Goal: Task Accomplishment & Management: Complete application form

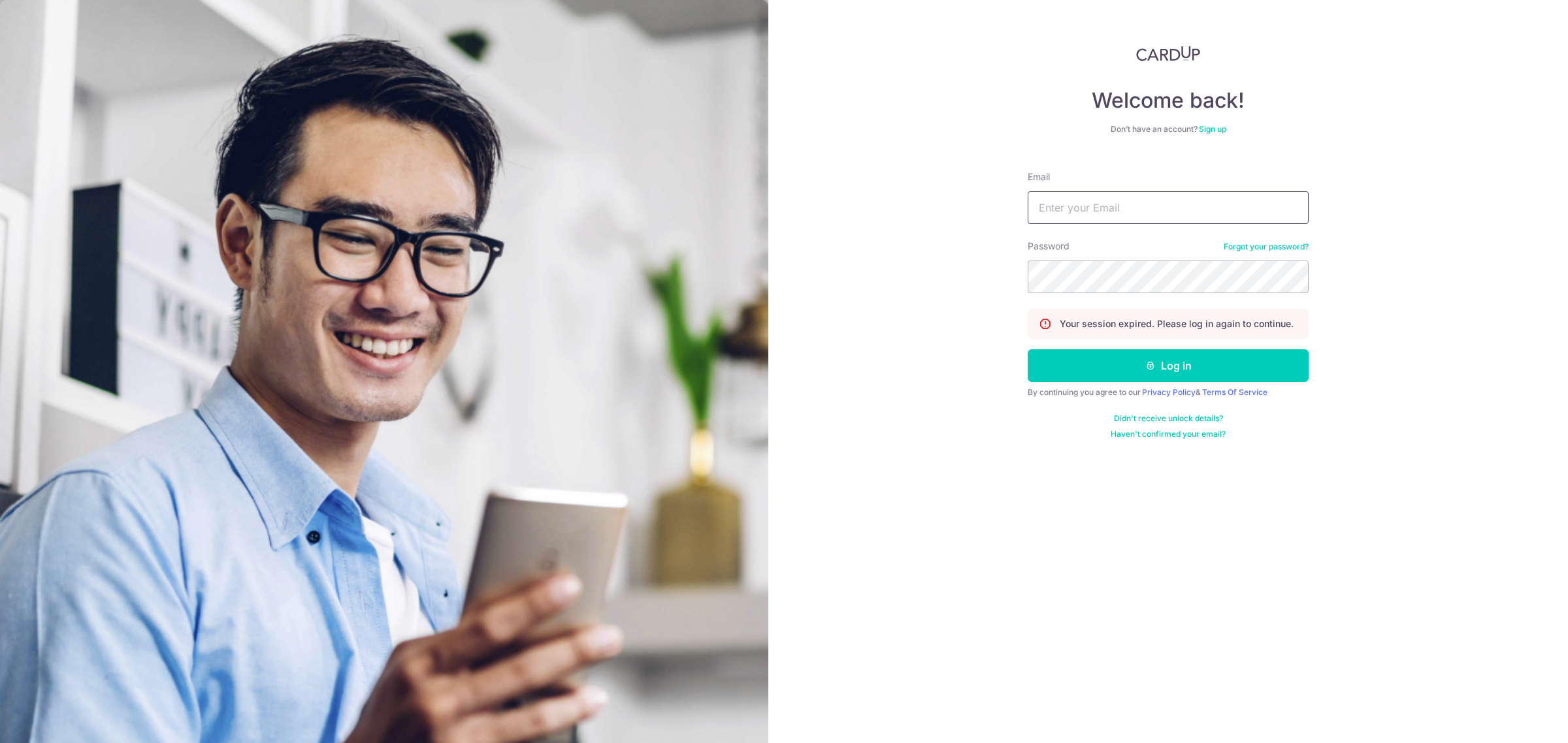
click at [1143, 210] on input "Email" at bounding box center [1168, 208] width 281 height 33
type input "carditho_sarcol@ais.com.sg"
click at [1028, 350] on button "Log in" at bounding box center [1168, 366] width 281 height 33
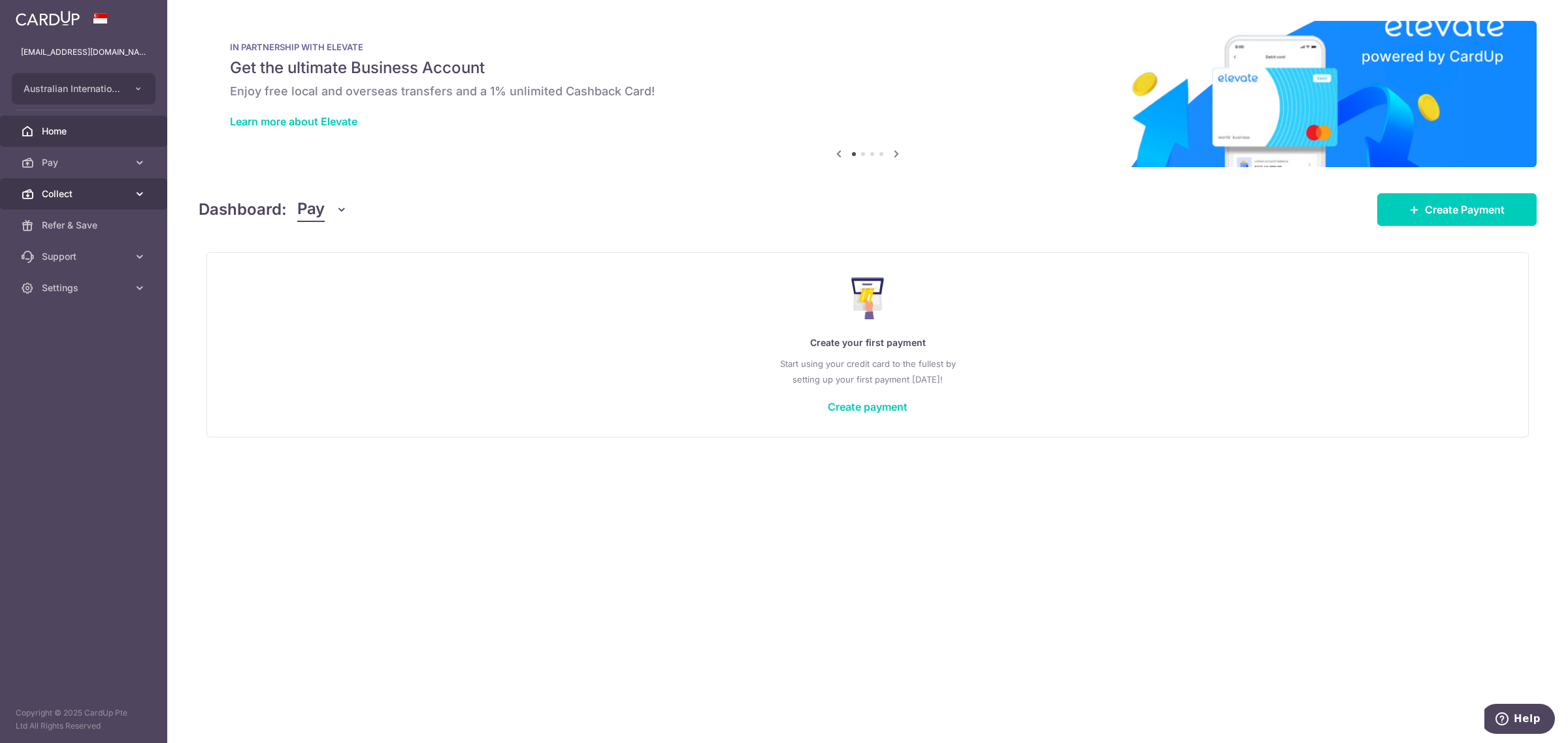
click at [86, 190] on span "Collect" at bounding box center [85, 194] width 87 height 13
click at [79, 284] on span "Payment Requests" at bounding box center [85, 288] width 87 height 13
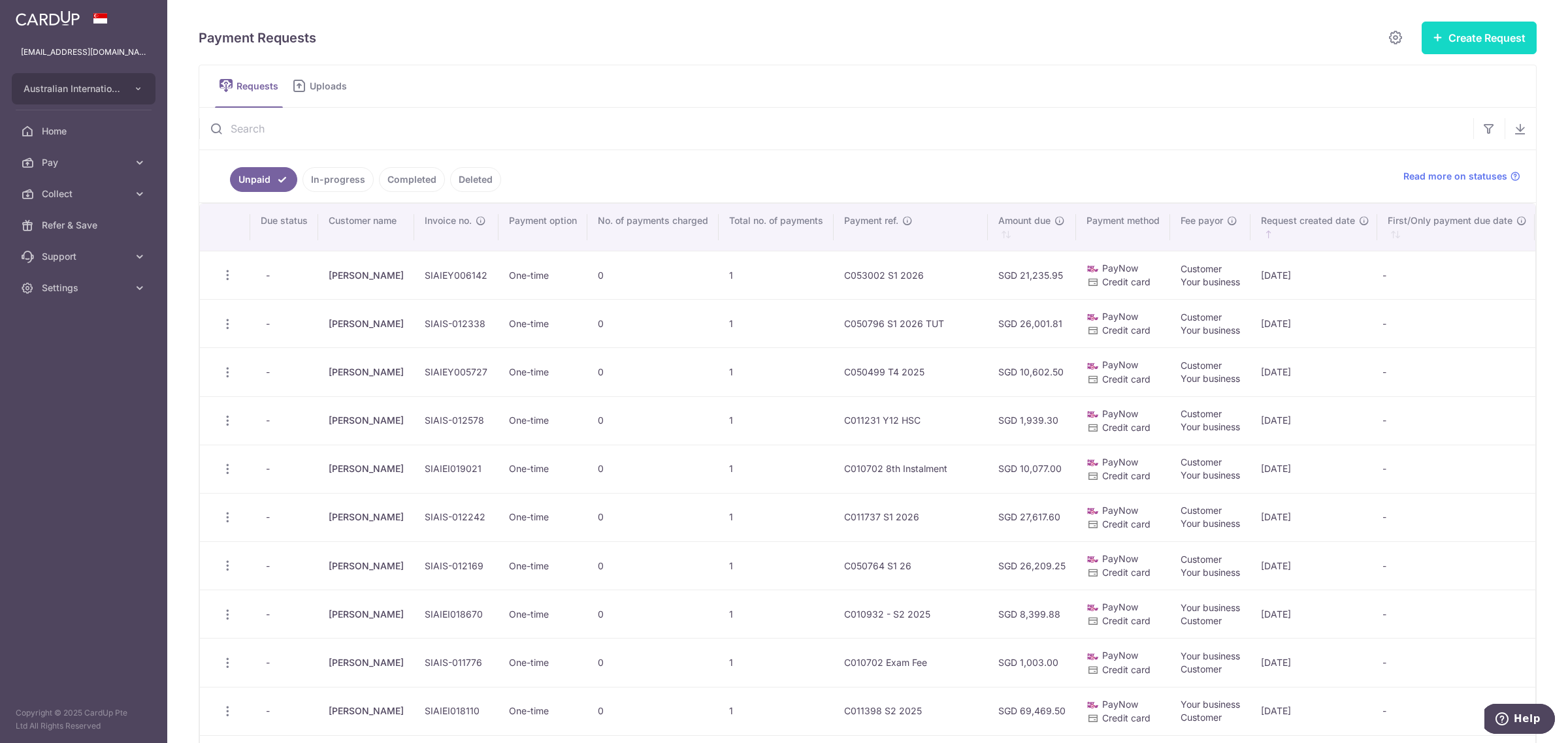
click at [1468, 28] on button "Create Request" at bounding box center [1479, 38] width 115 height 33
click at [1401, 112] on span "Multiple Requests" at bounding box center [1459, 109] width 135 height 15
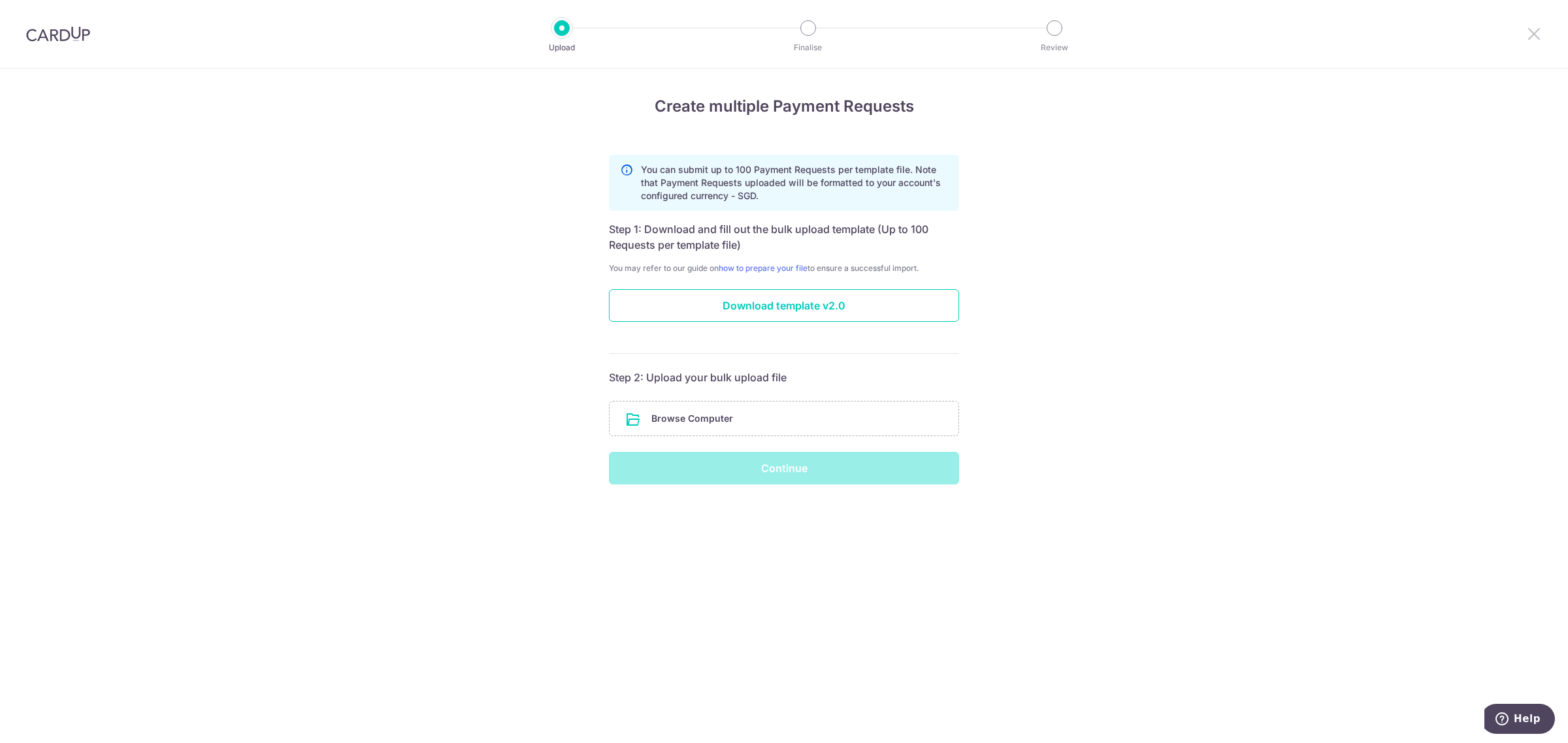
click at [1536, 36] on icon at bounding box center [1533, 34] width 15 height 16
click at [1529, 35] on icon at bounding box center [1533, 34] width 15 height 16
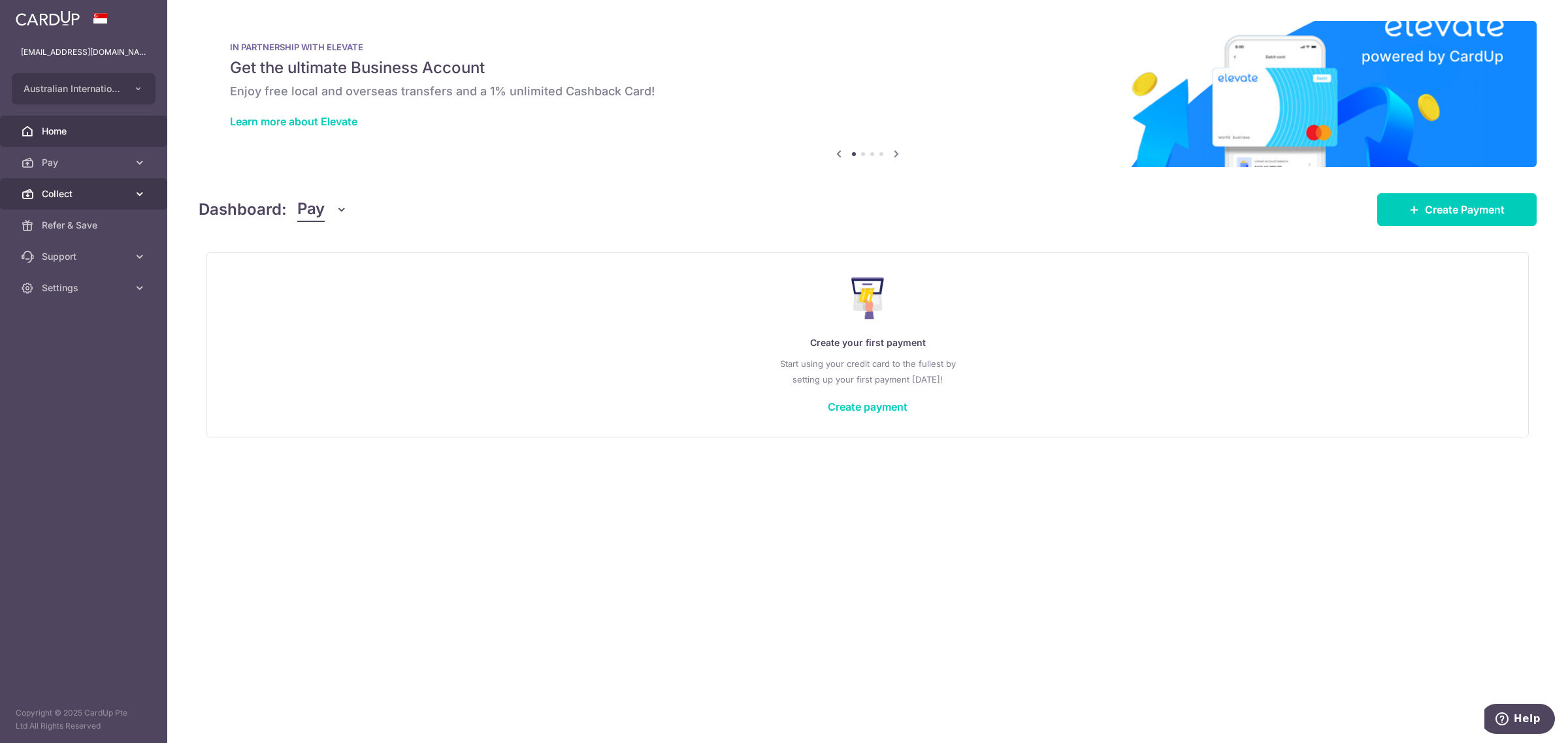
click at [70, 196] on span "Collect" at bounding box center [85, 194] width 87 height 13
click at [77, 285] on span "Payment Requests" at bounding box center [85, 288] width 87 height 13
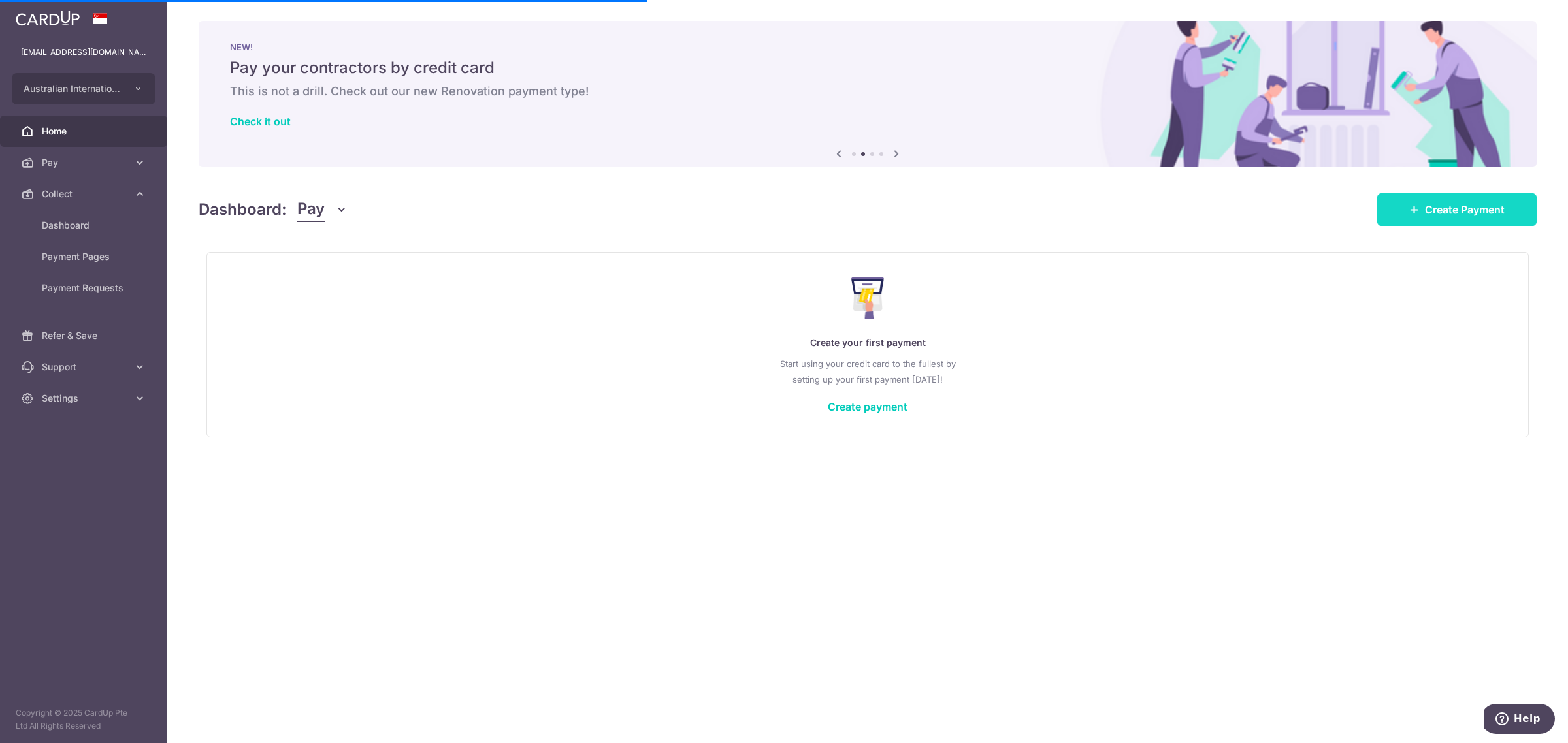
click at [1417, 218] on link "Create Payment" at bounding box center [1457, 209] width 159 height 33
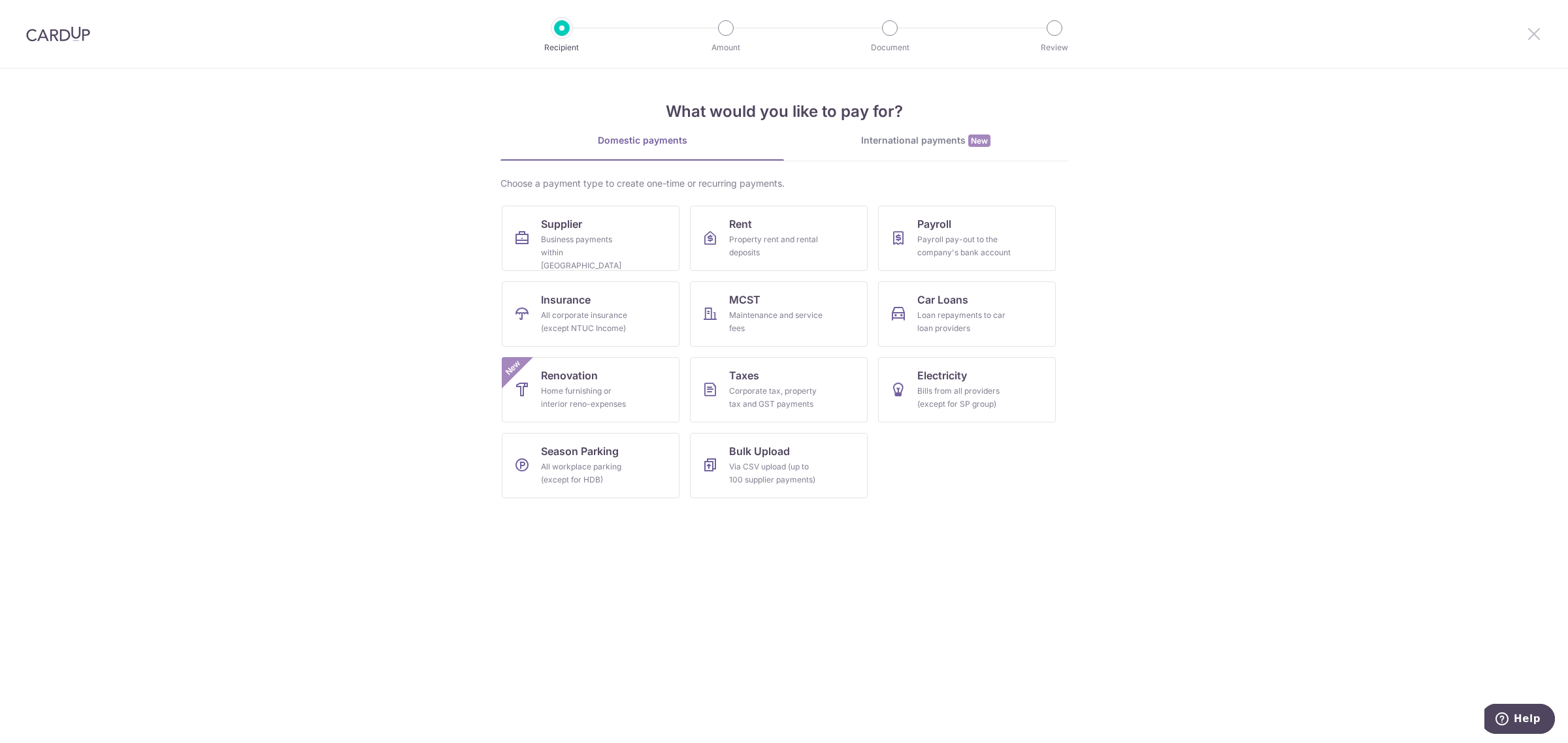
click at [1540, 28] on icon at bounding box center [1533, 34] width 15 height 16
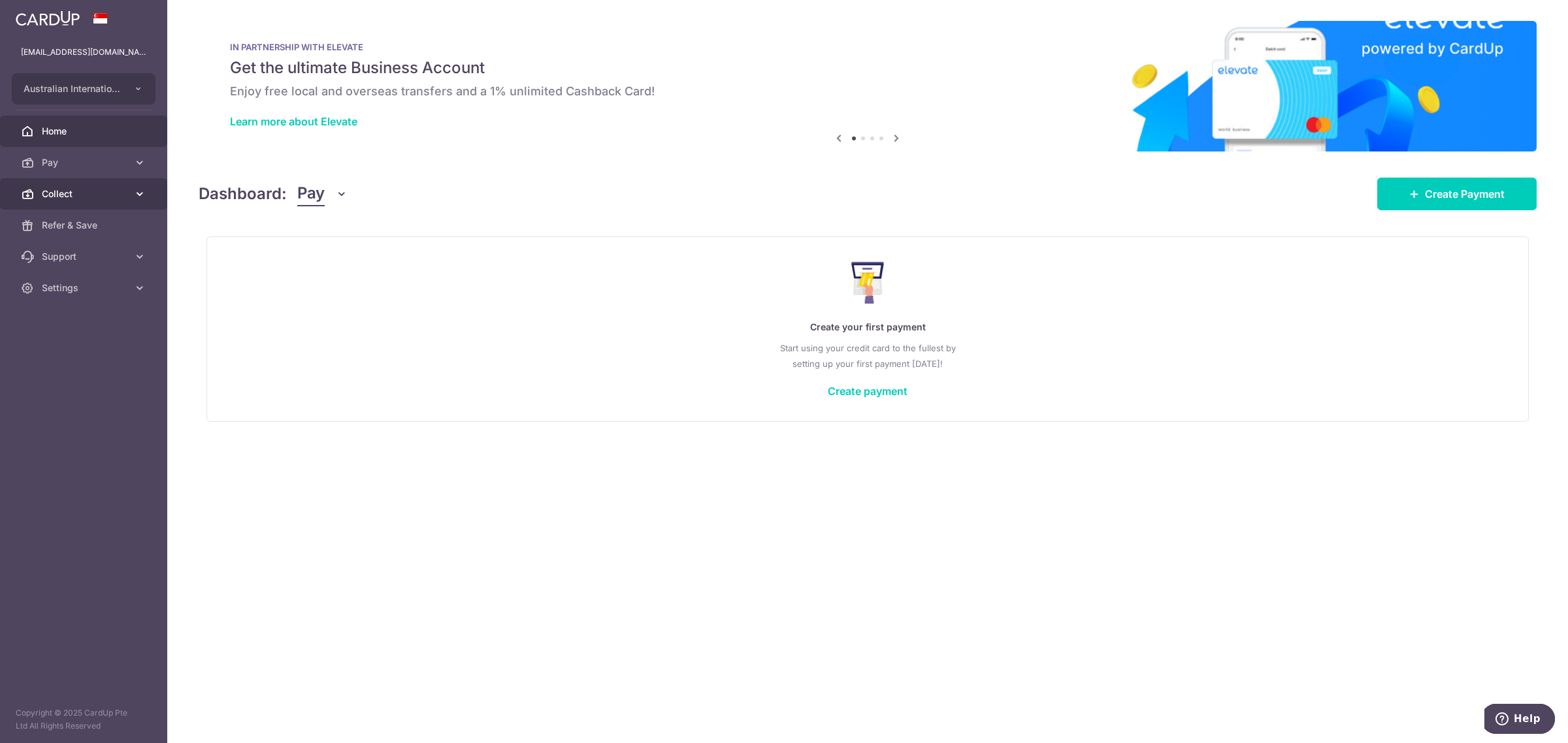
click at [54, 194] on span "Collect" at bounding box center [85, 194] width 87 height 13
click at [89, 290] on span "Payment Requests" at bounding box center [85, 288] width 87 height 13
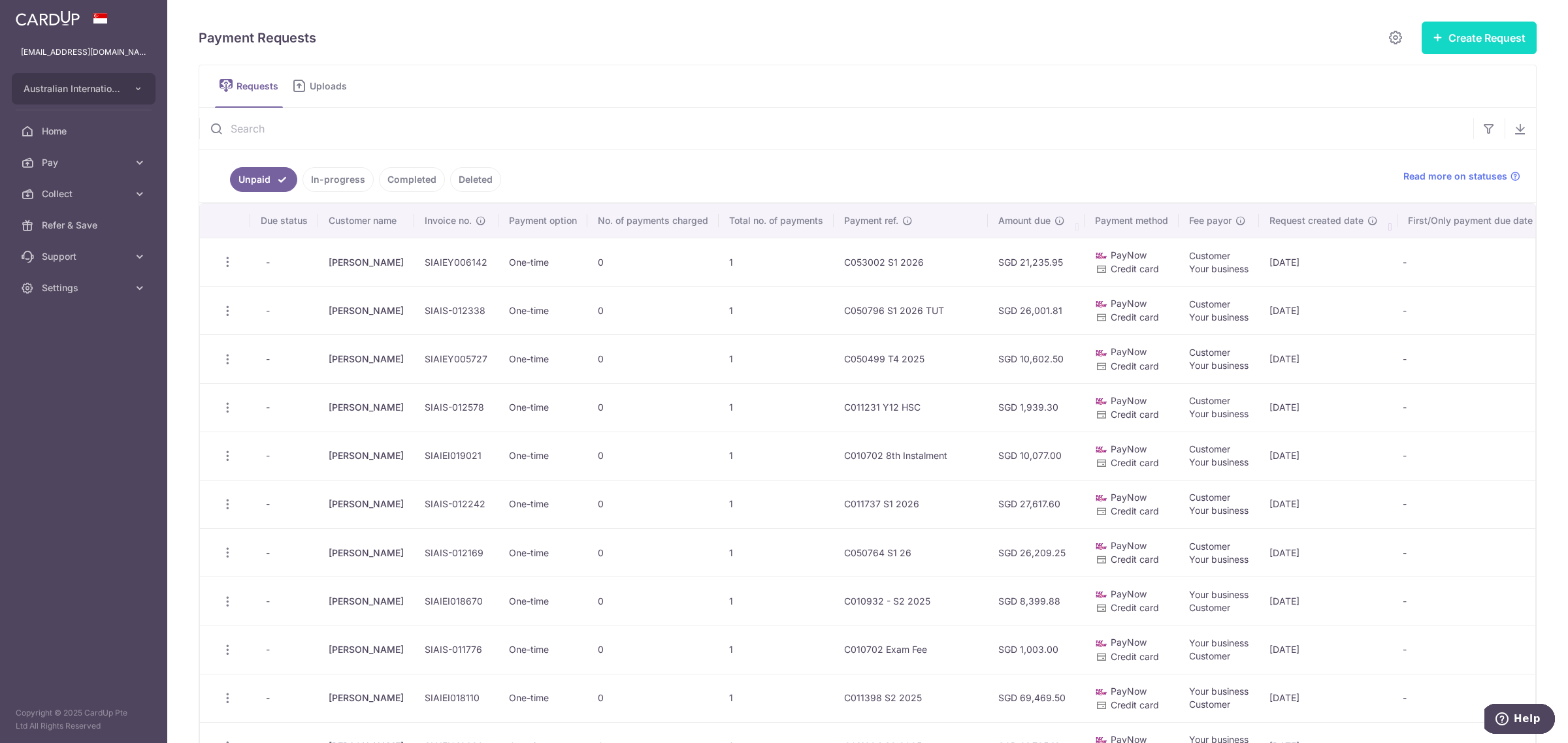
click at [1455, 40] on button "Create Request" at bounding box center [1479, 38] width 115 height 33
click at [1405, 66] on link "Single Request" at bounding box center [1445, 78] width 181 height 31
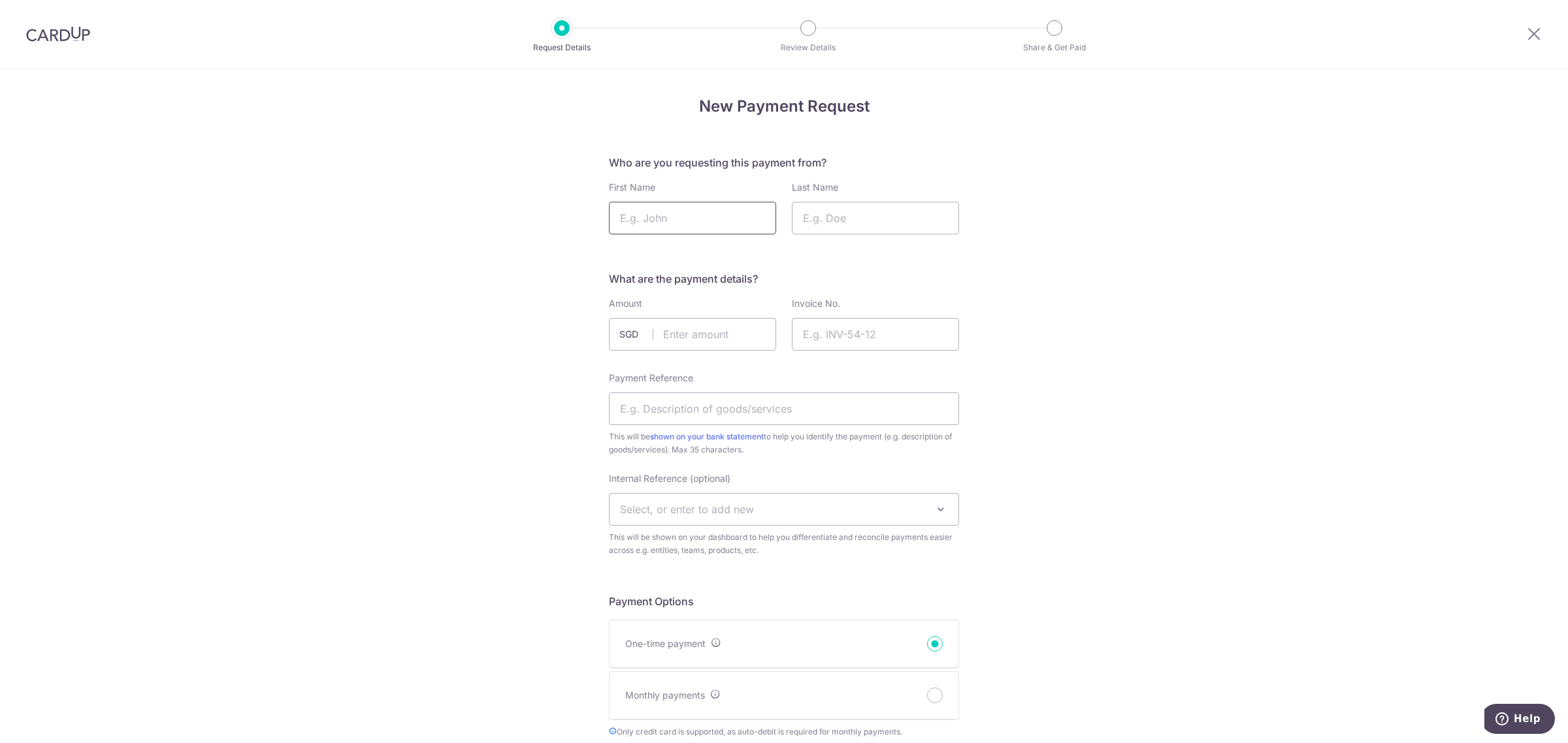
click at [687, 222] on input "First Name" at bounding box center [692, 219] width 168 height 33
type input "Bjoern"
drag, startPoint x: 850, startPoint y: 213, endPoint x: 844, endPoint y: 209, distance: 7.2
click at [850, 213] on input "Last Name" at bounding box center [876, 219] width 168 height 33
type input "[PERSON_NAME]"
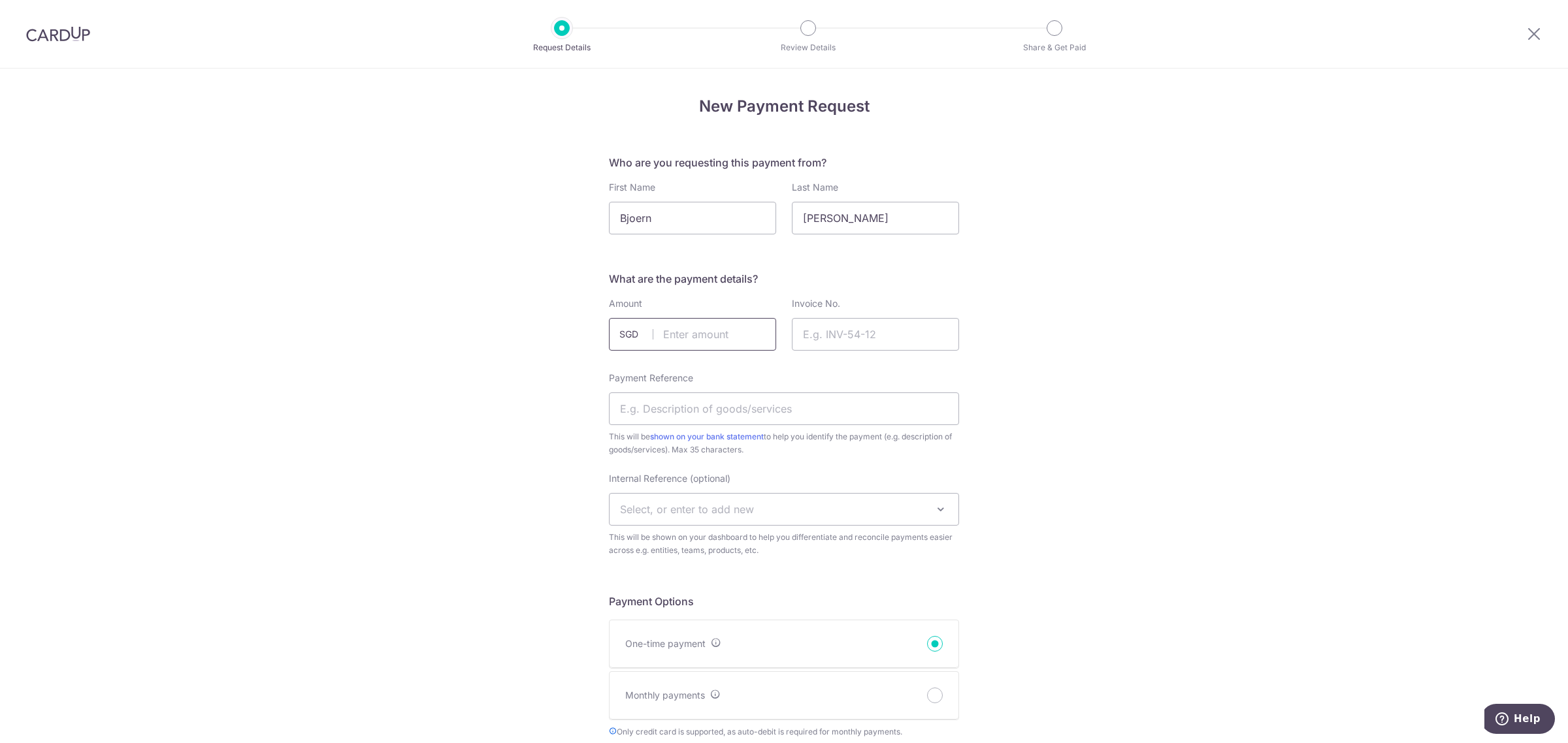
click at [671, 334] on input "text" at bounding box center [692, 334] width 168 height 33
type input "25901.75"
click at [860, 334] on input "Invoice No." at bounding box center [876, 334] width 168 height 33
type input "SIAIEI019624"
click at [710, 393] on input "Payment Reference" at bounding box center [784, 409] width 350 height 33
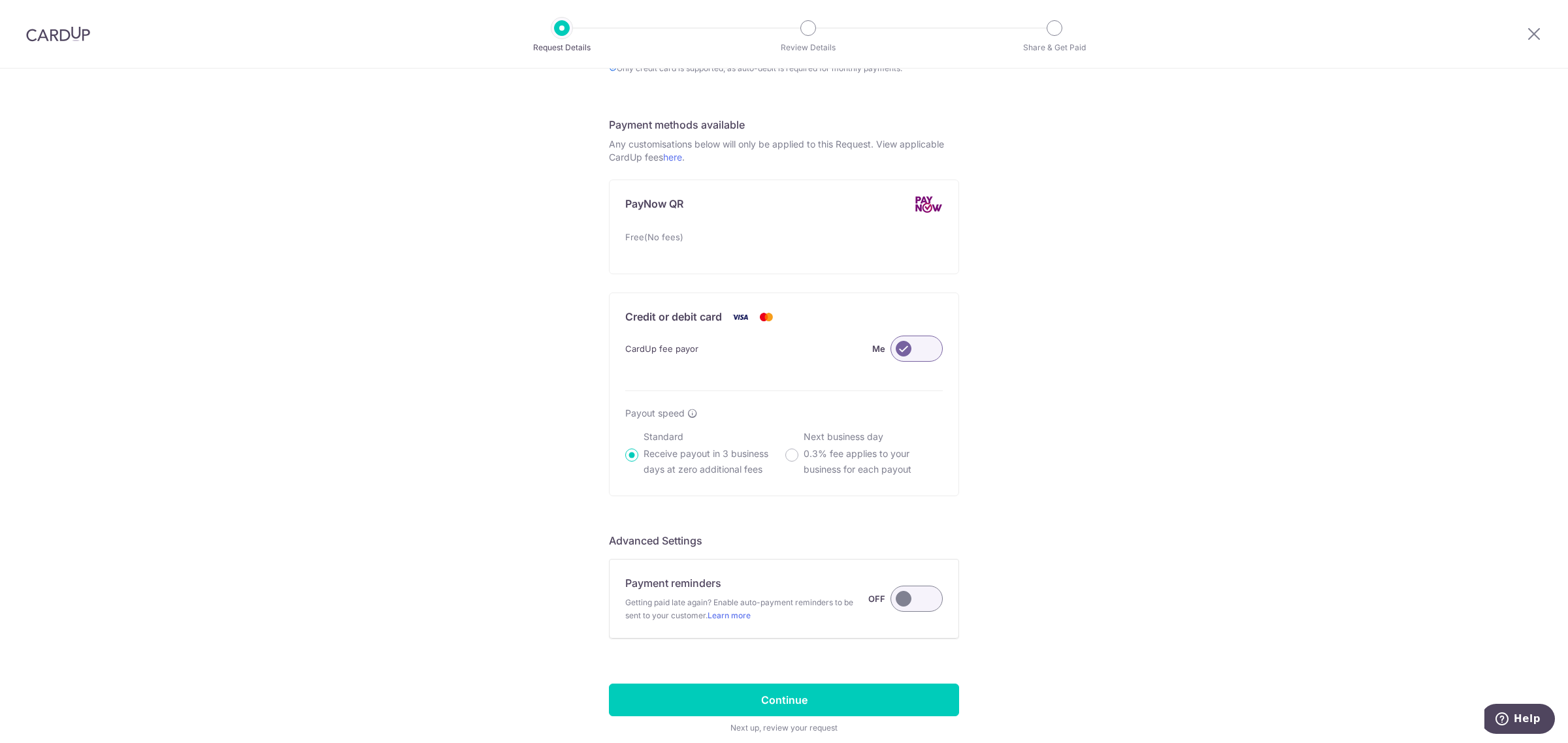
scroll to position [733, 0]
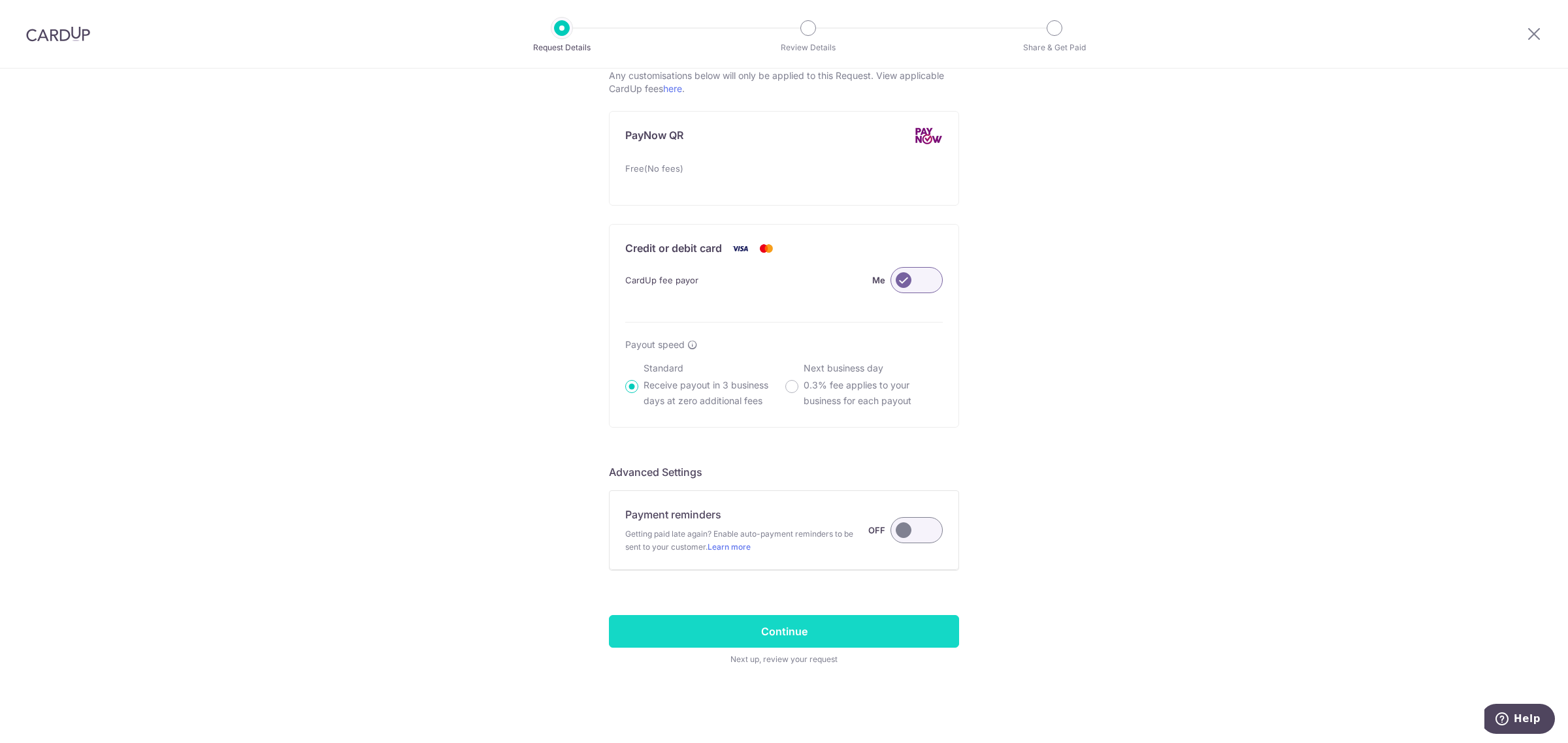
type input "C011848 S1 2026 TUT"
click at [819, 636] on input "Continue" at bounding box center [784, 632] width 350 height 33
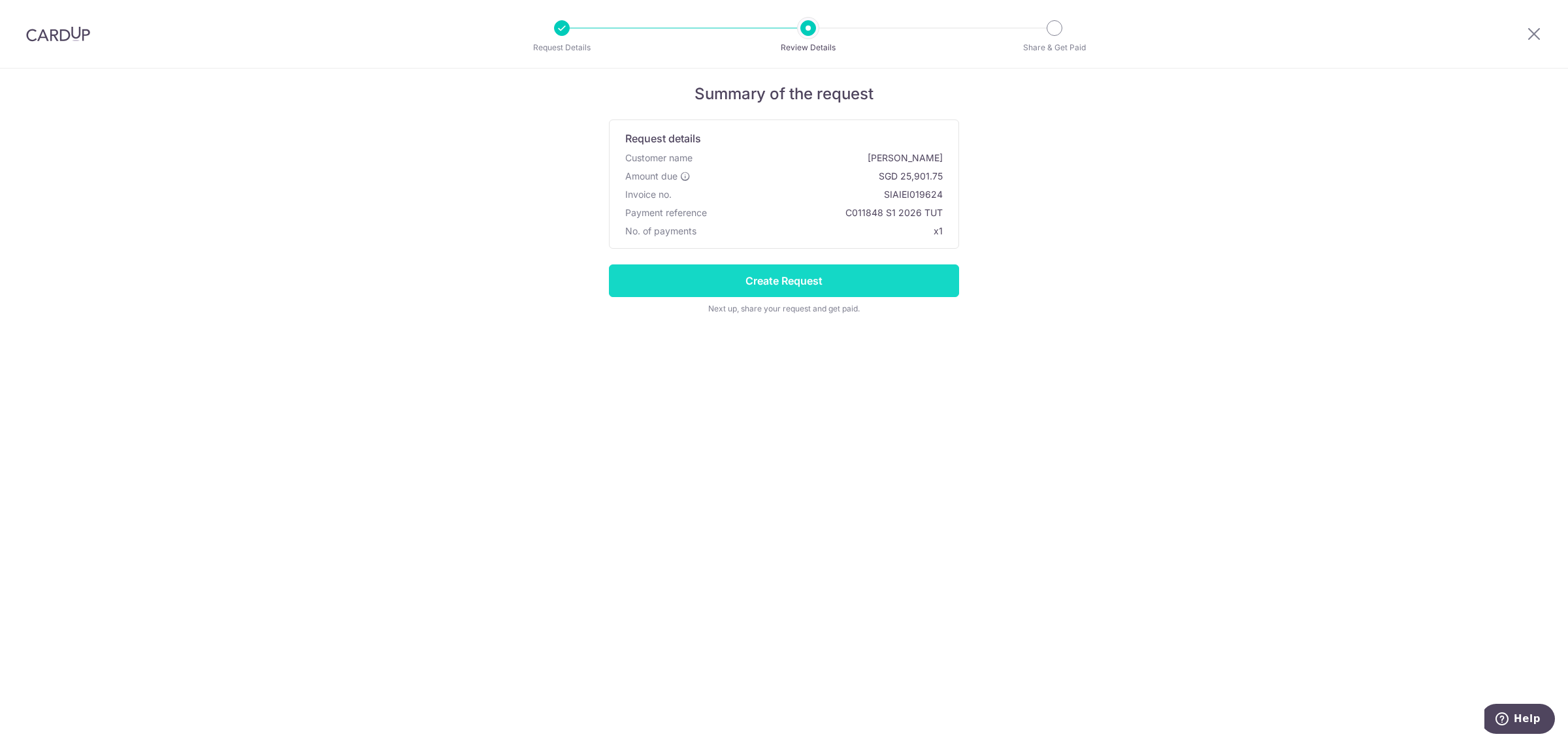
click at [847, 285] on input "Create Request" at bounding box center [784, 280] width 350 height 33
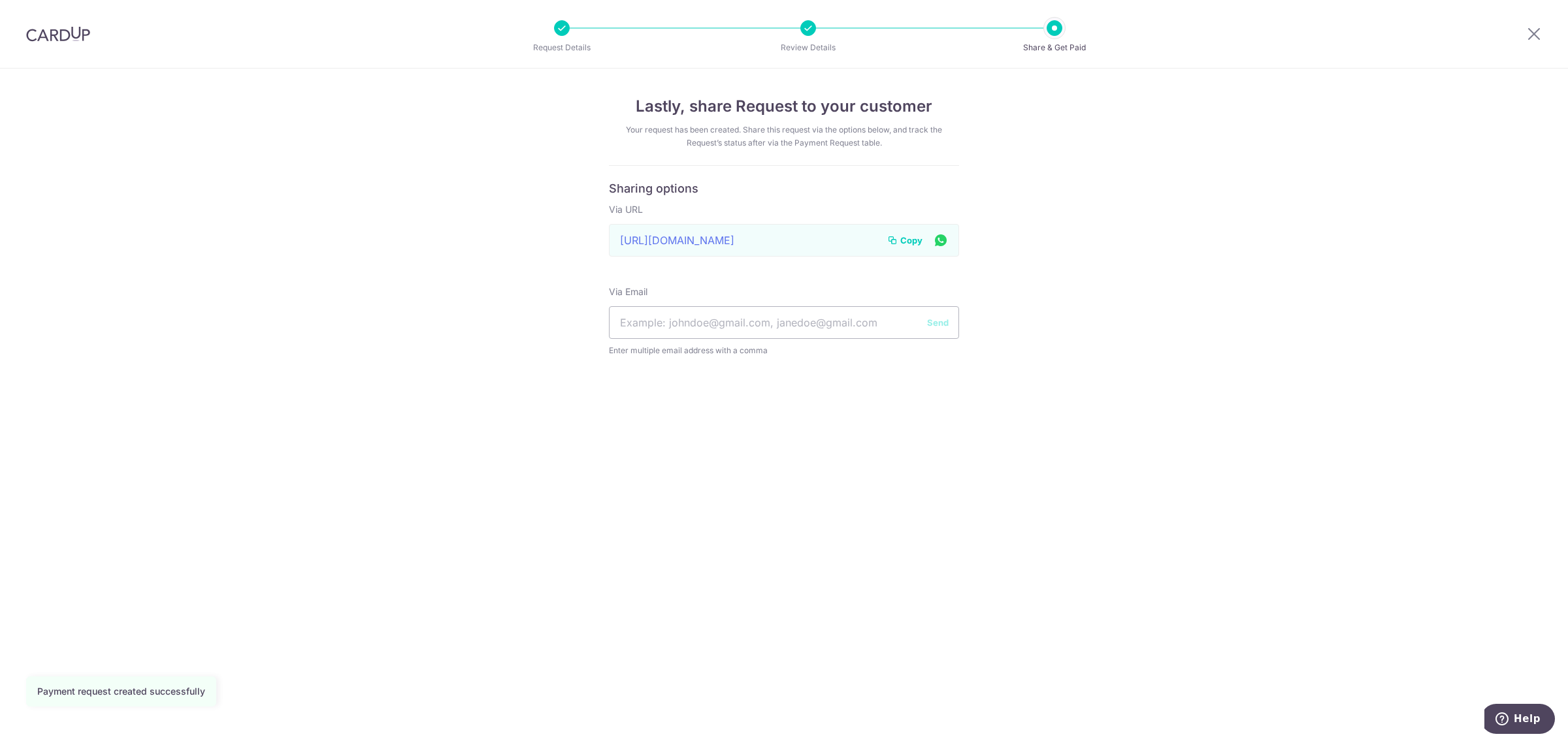
click at [909, 243] on span "Copy" at bounding box center [911, 240] width 22 height 13
click at [1536, 36] on icon at bounding box center [1533, 34] width 15 height 16
